Goal: Information Seeking & Learning: Learn about a topic

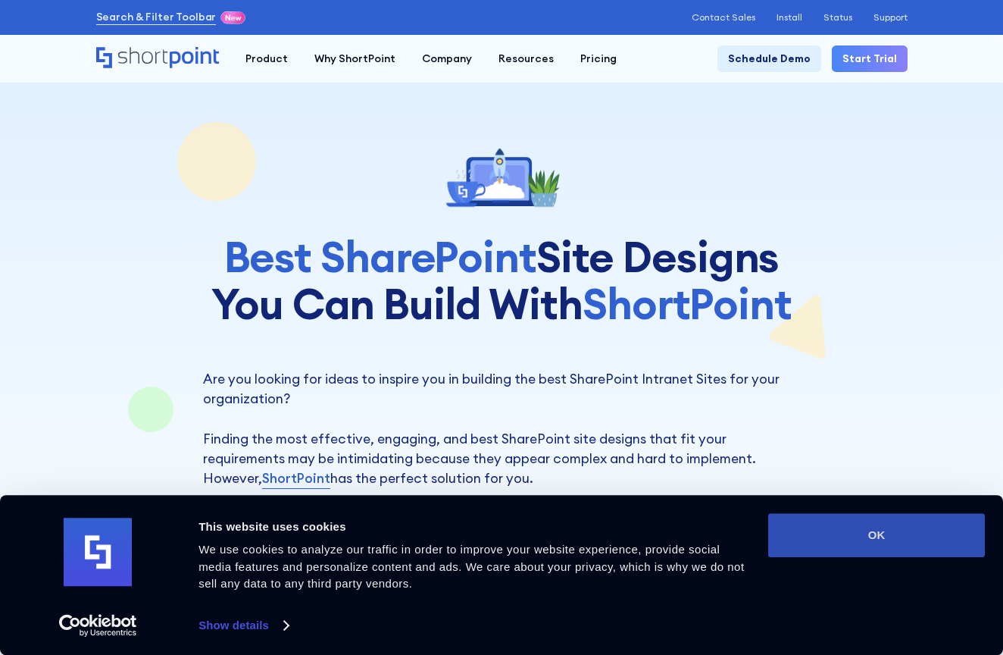
click at [892, 527] on button "OK" at bounding box center [876, 535] width 217 height 44
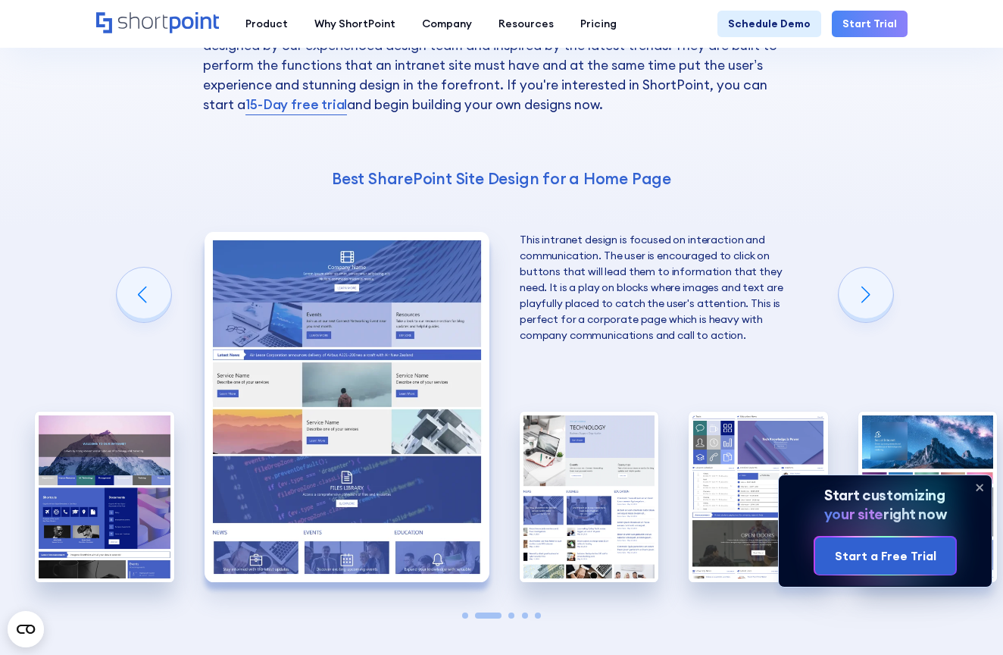
scroll to position [2628, 0]
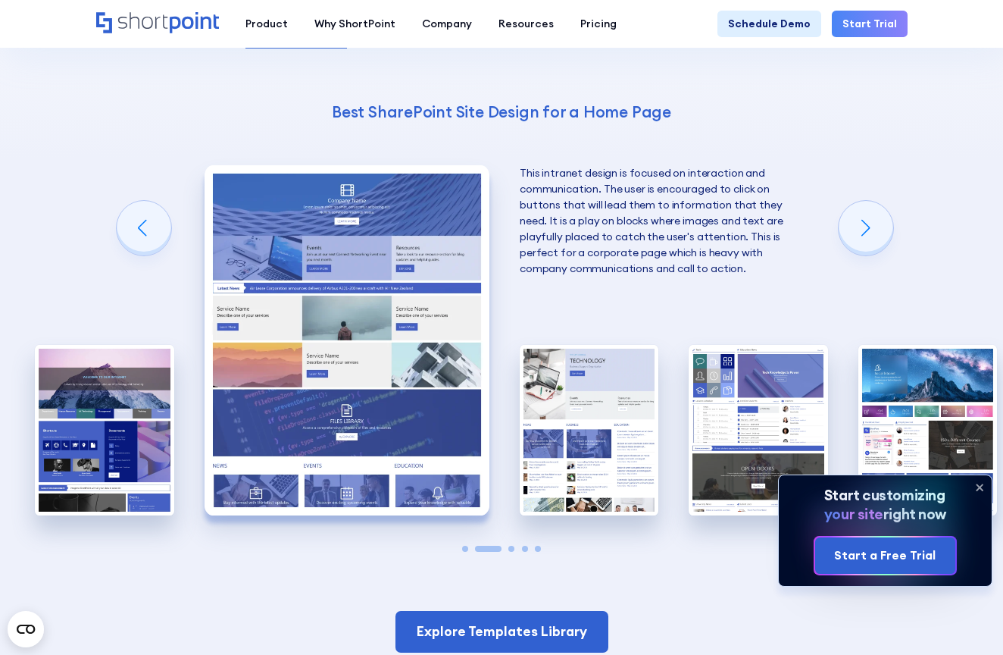
click at [984, 486] on icon at bounding box center [980, 487] width 24 height 24
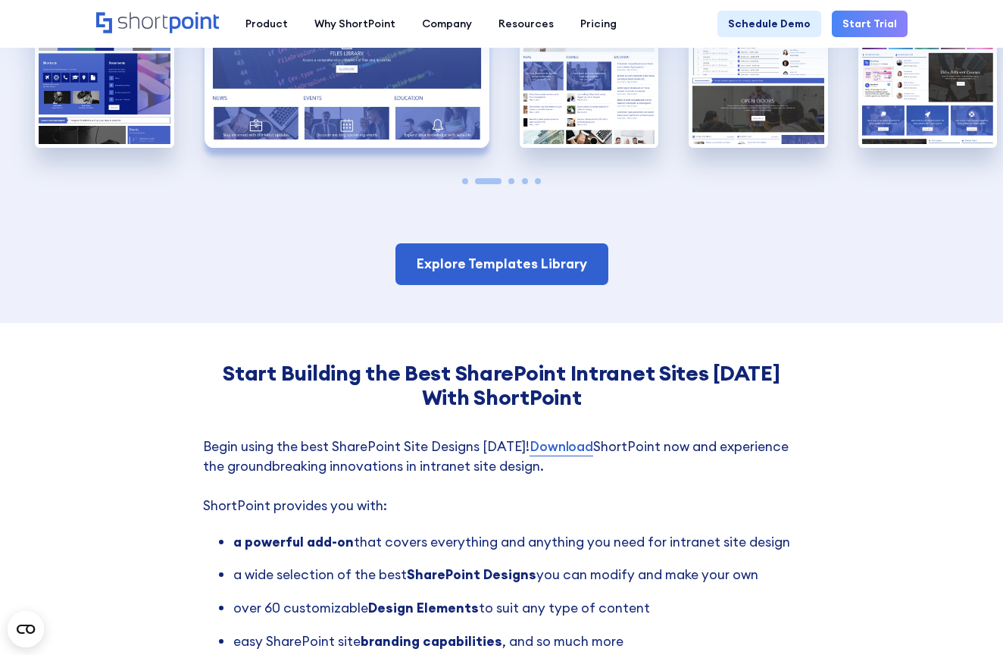
scroll to position [3029, 0]
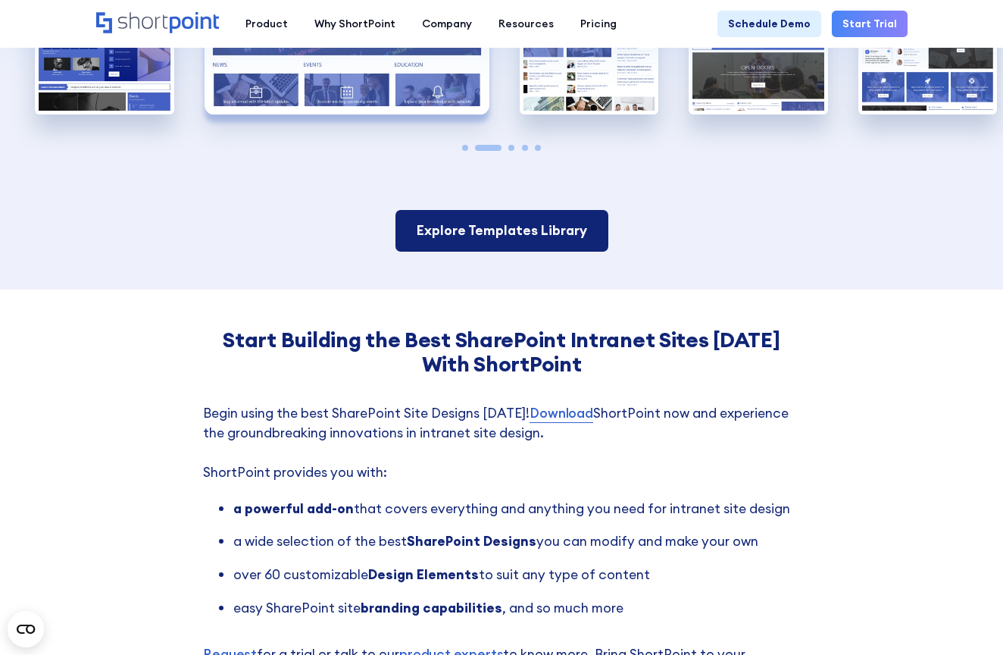
click at [520, 210] on link "Explore Templates Library" at bounding box center [502, 230] width 213 height 41
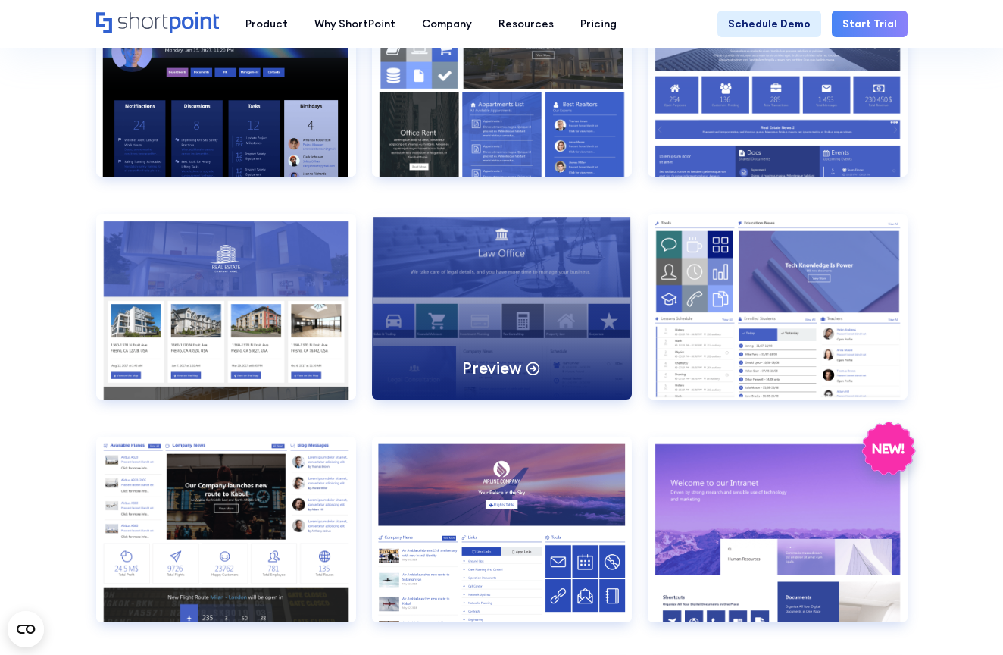
scroll to position [1294, 0]
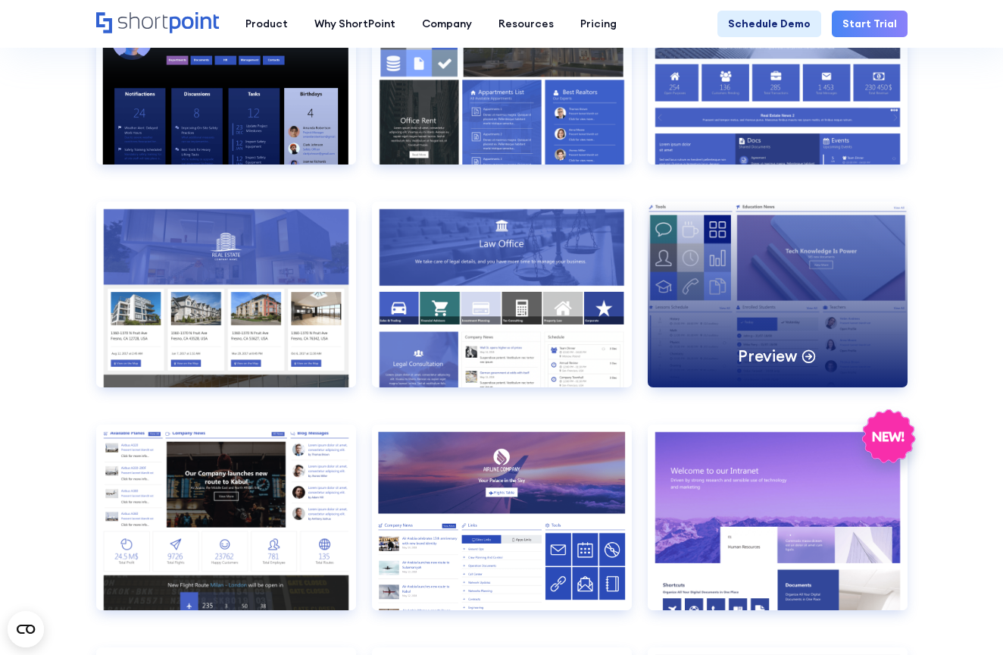
click at [746, 282] on div "Preview" at bounding box center [778, 295] width 260 height 186
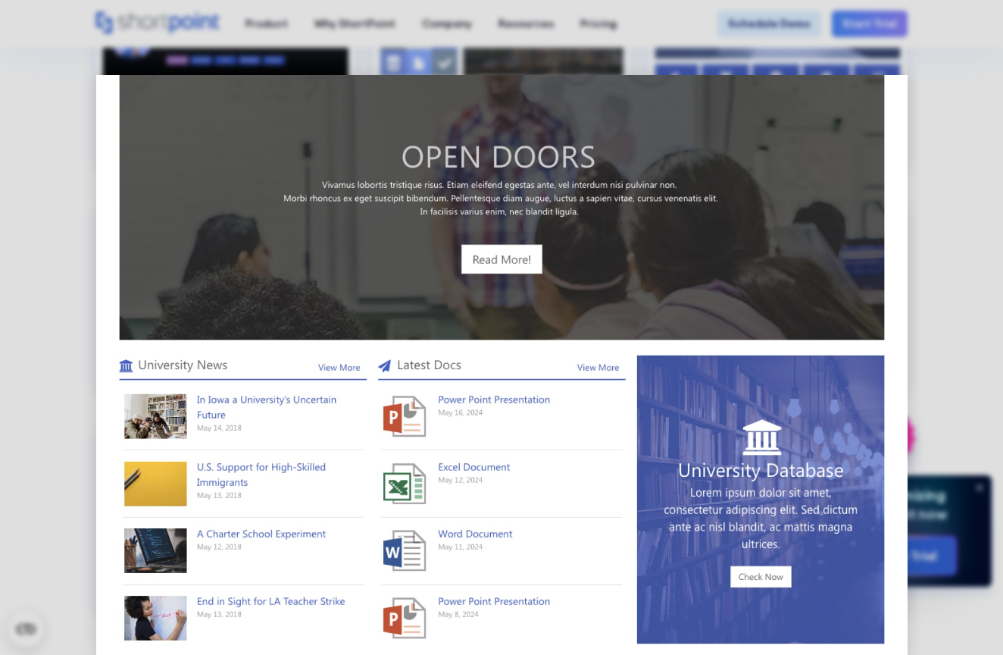
scroll to position [637, 0]
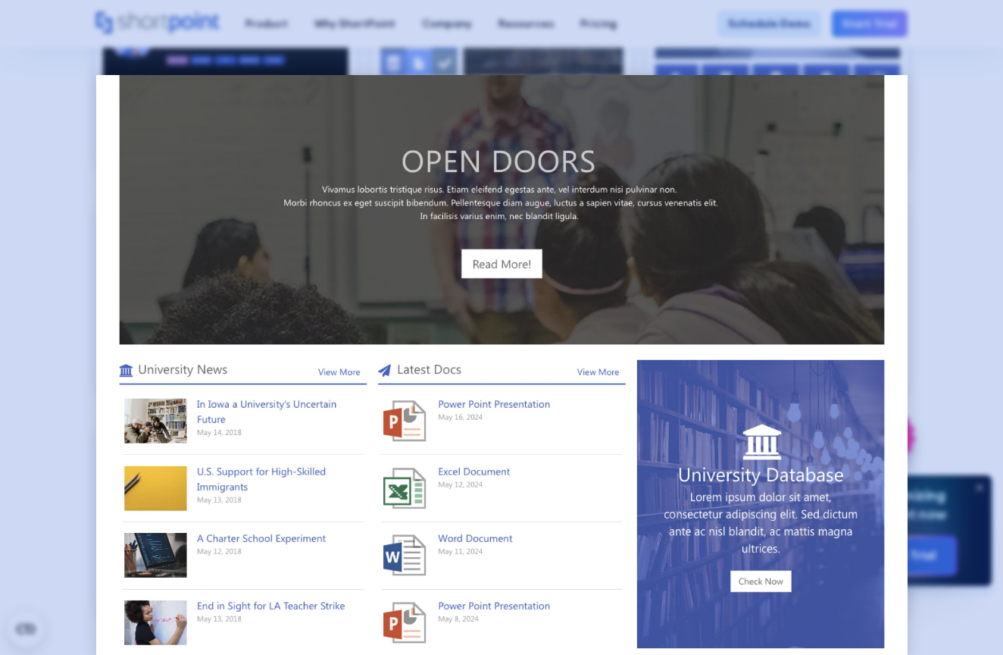
click at [52, 183] on div at bounding box center [501, 327] width 1003 height 655
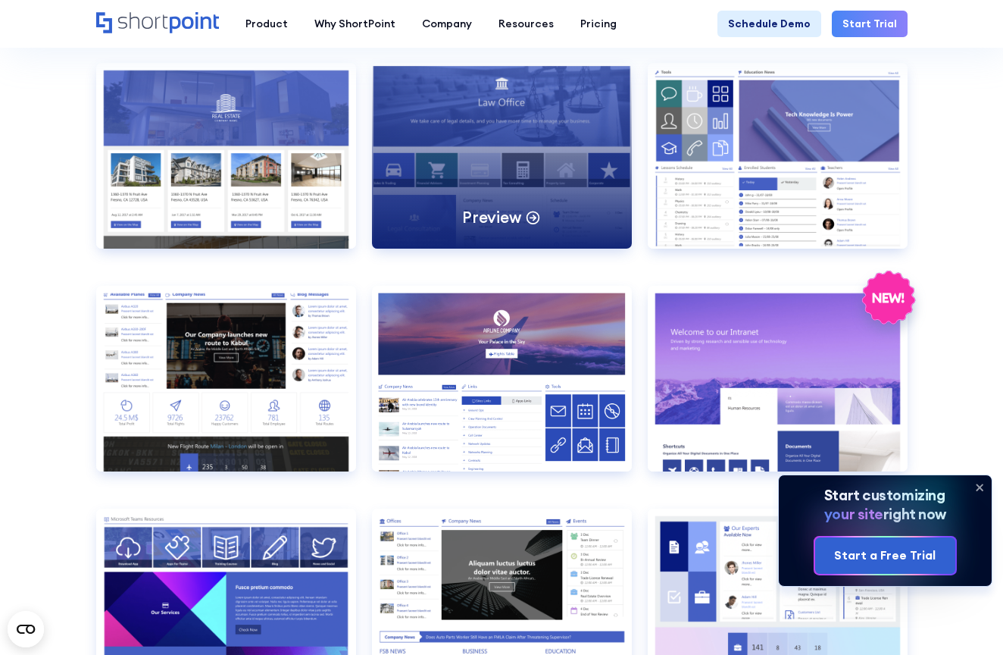
scroll to position [1432, 0]
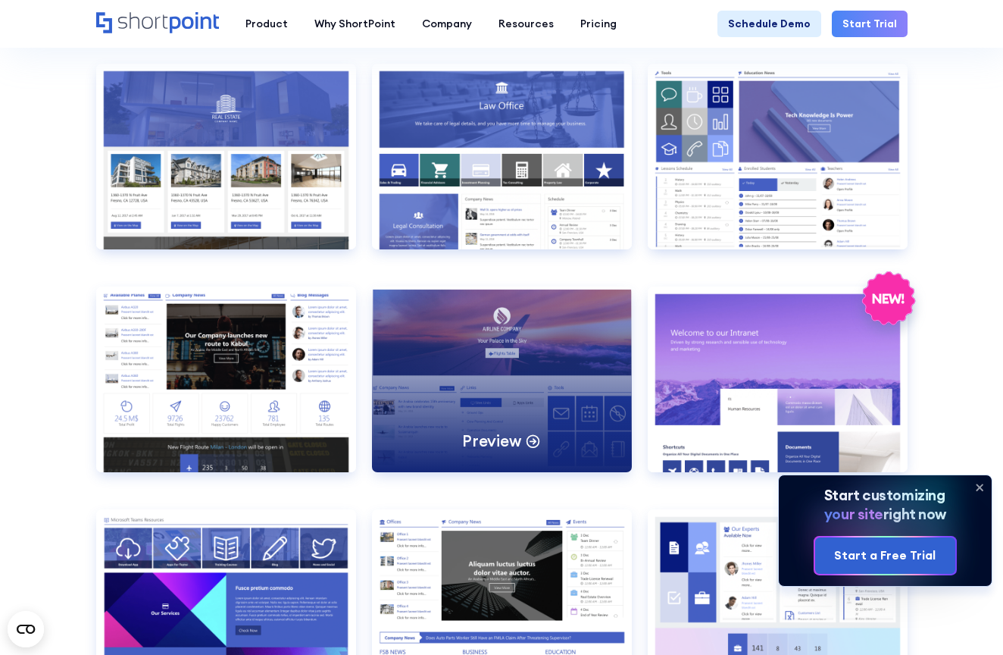
click at [496, 437] on p "Preview" at bounding box center [491, 440] width 59 height 20
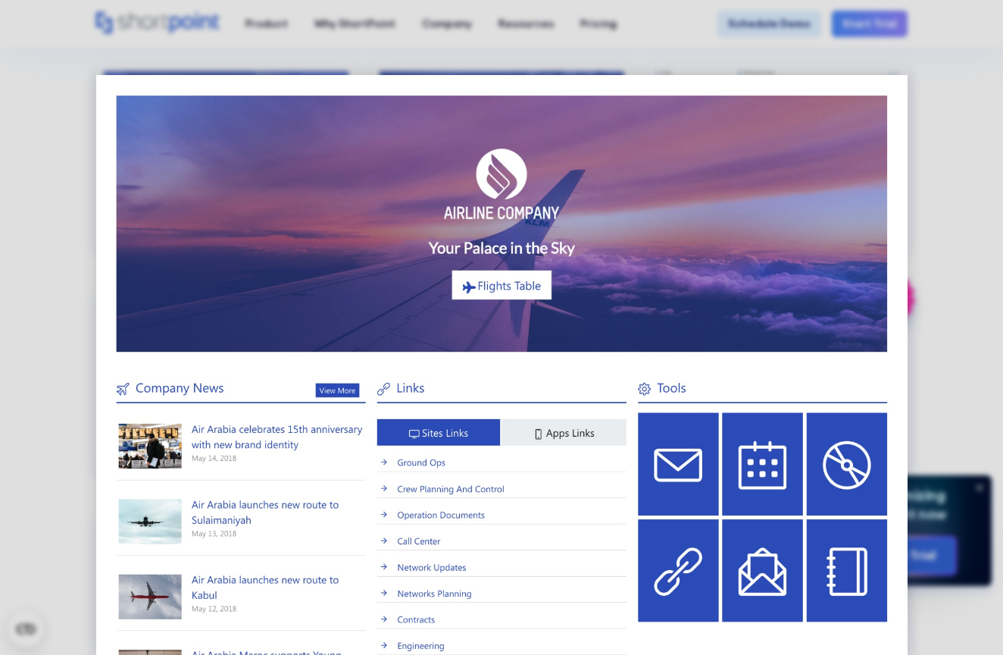
scroll to position [0, 0]
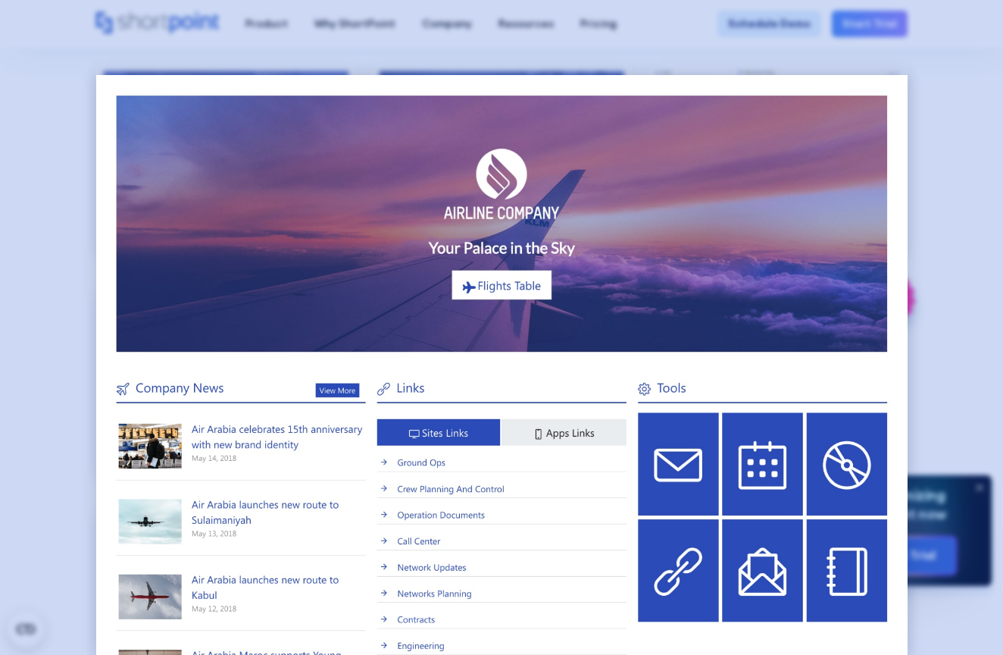
click at [81, 260] on div at bounding box center [501, 327] width 1003 height 655
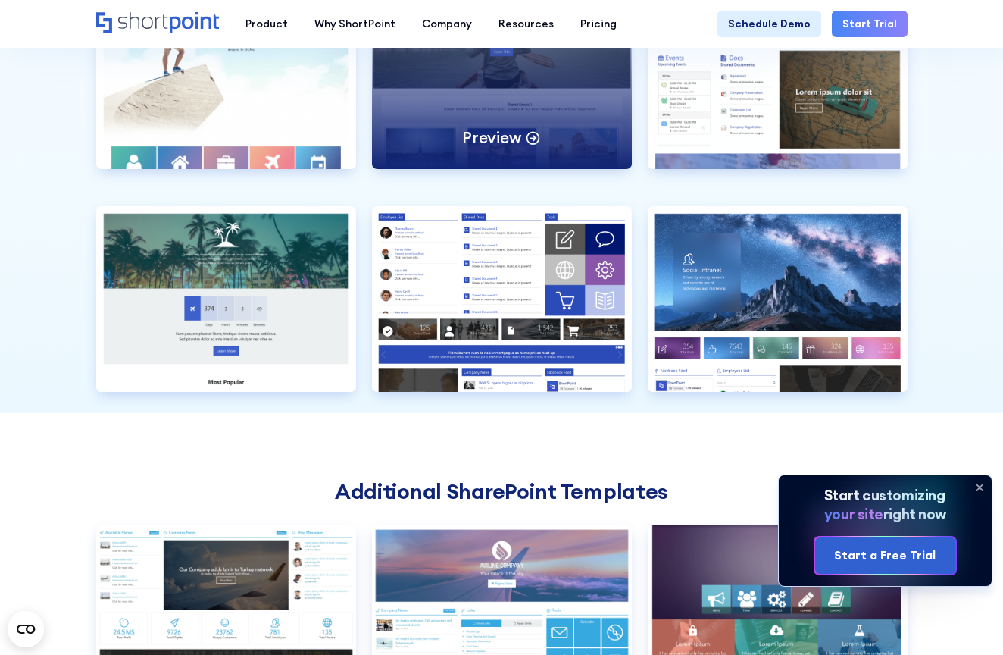
scroll to position [3527, 0]
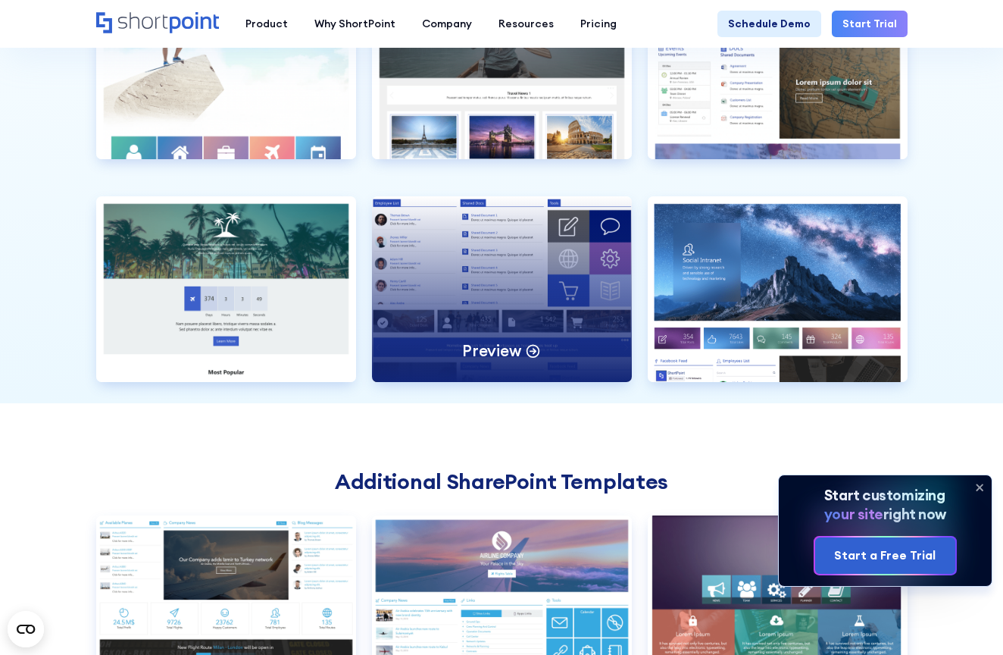
click at [479, 255] on div "Preview" at bounding box center [502, 289] width 260 height 186
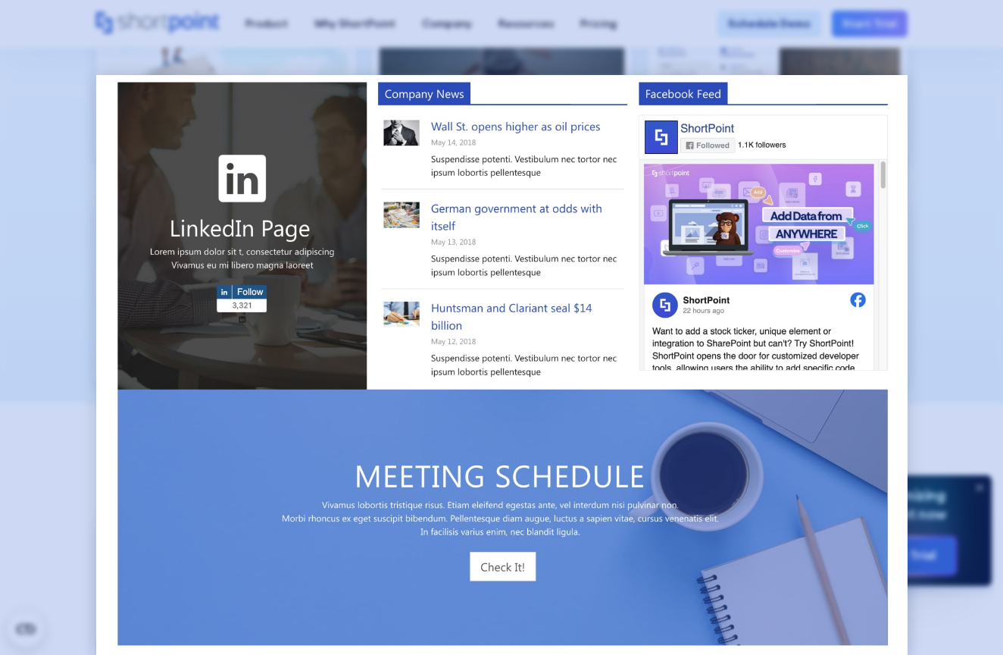
scroll to position [499, 0]
